Goal: Task Accomplishment & Management: Use online tool/utility

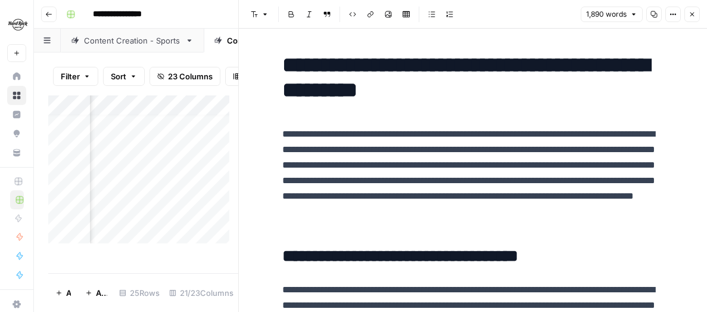
scroll to position [2936, 0]
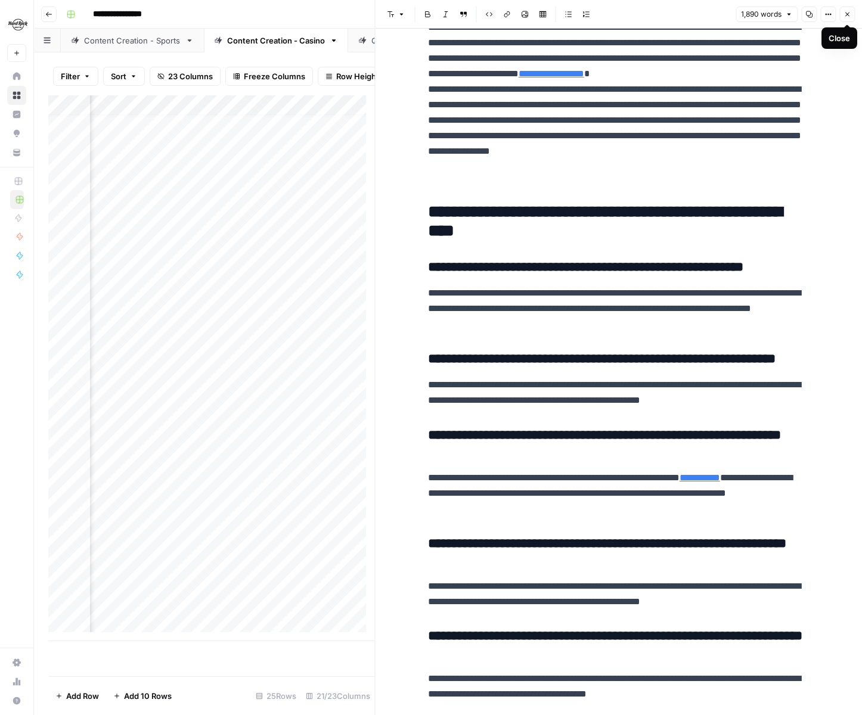
click at [707, 13] on icon "button" at bounding box center [846, 14] width 7 height 7
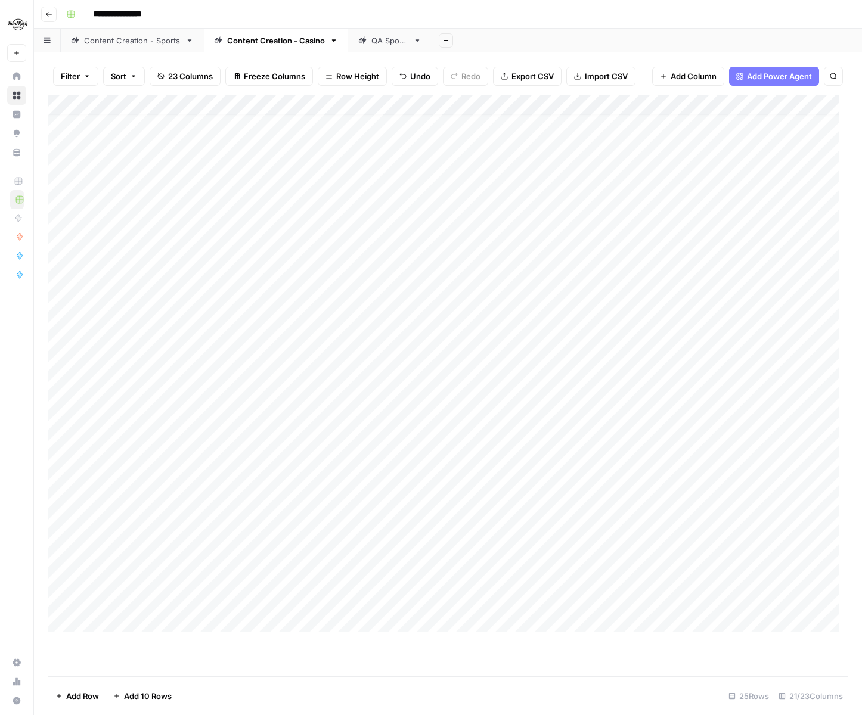
scroll to position [9, 0]
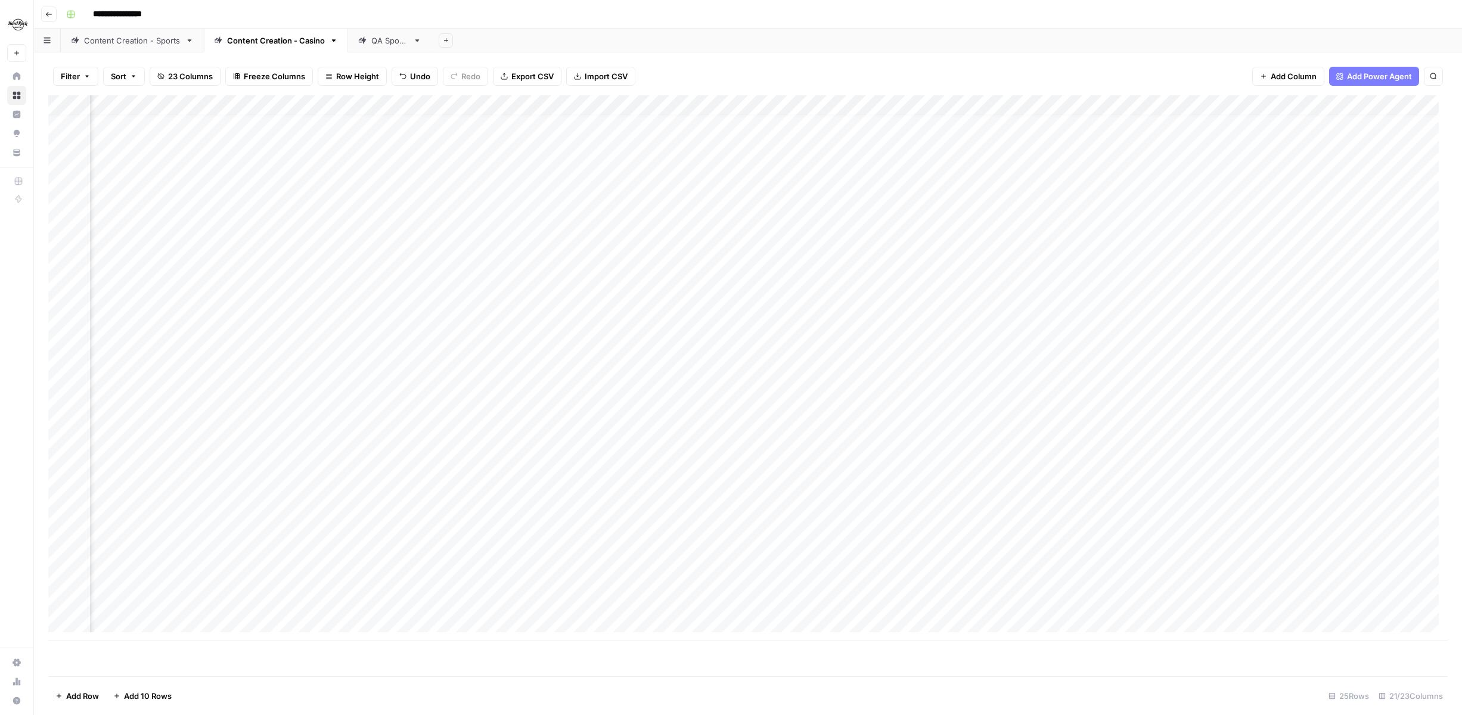
scroll to position [9, 1086]
click at [861, 538] on div "Add Column" at bounding box center [747, 368] width 1399 height 546
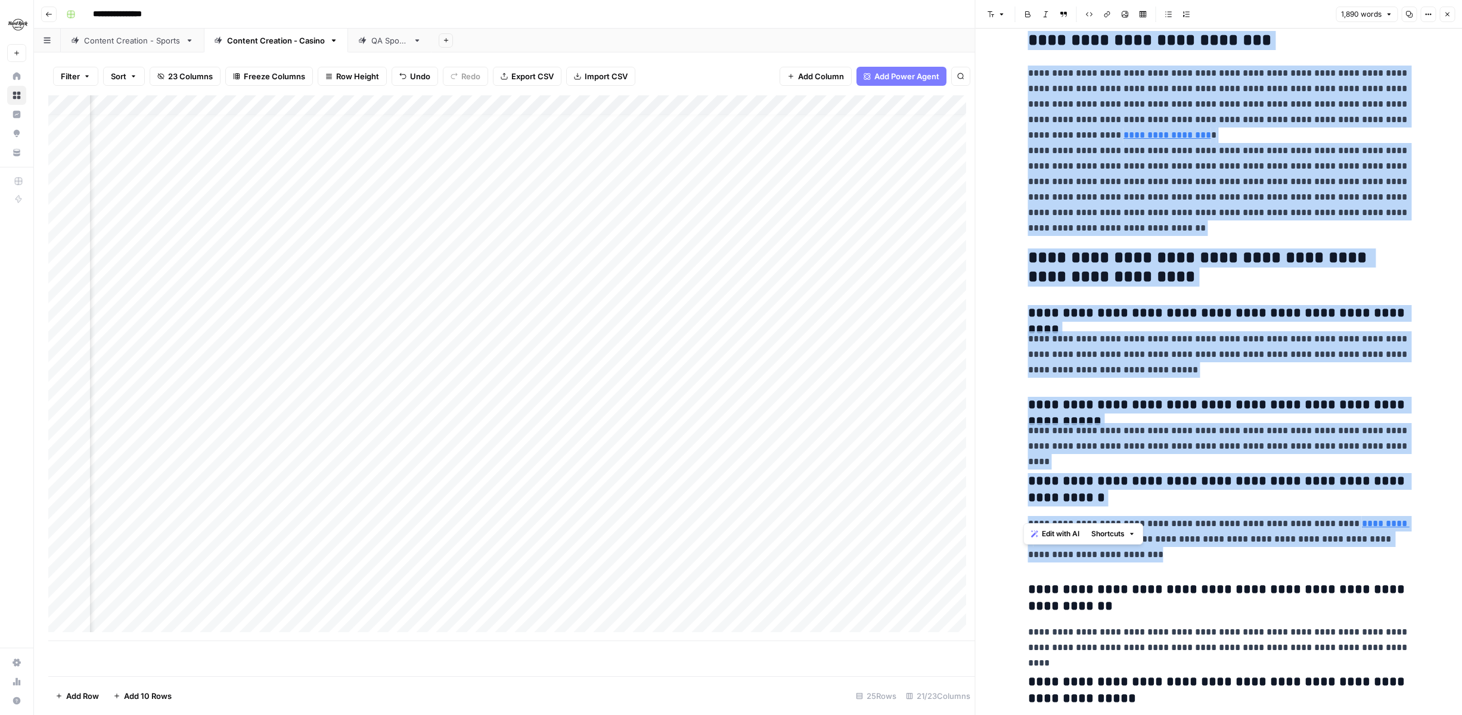
scroll to position [2982, 0]
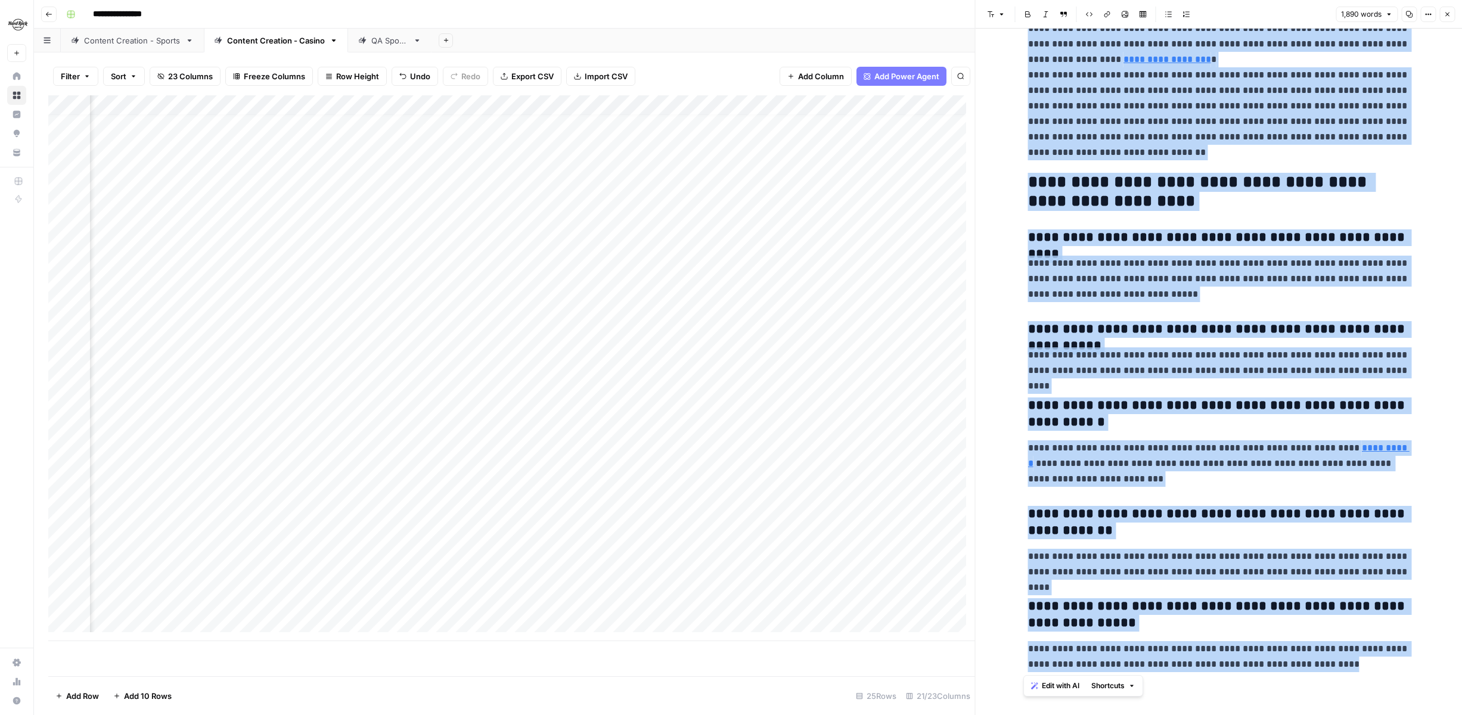
drag, startPoint x: 1024, startPoint y: 67, endPoint x: 1380, endPoint y: 702, distance: 727.7
copy div "**********"
click at [861, 12] on icon "button" at bounding box center [1446, 14] width 7 height 7
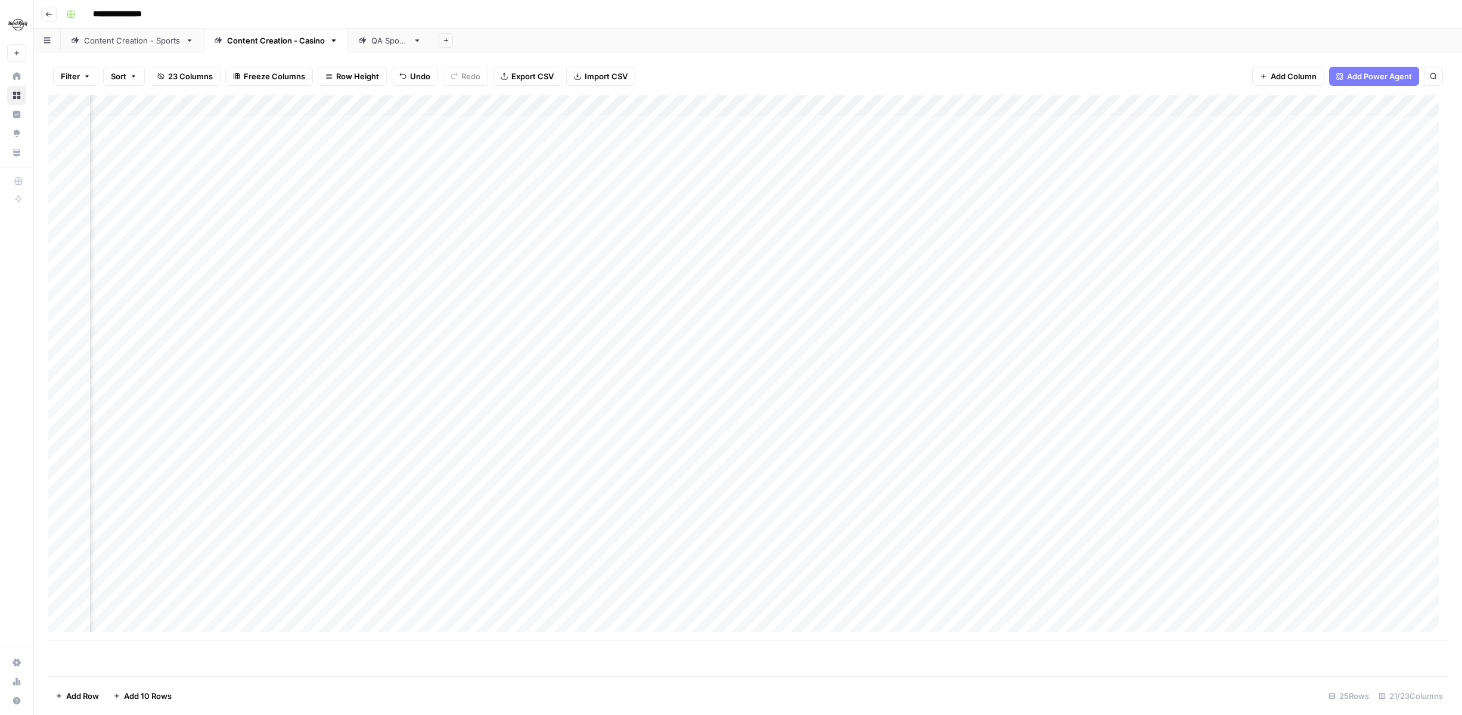
scroll to position [9, 1086]
